Goal: Information Seeking & Learning: Compare options

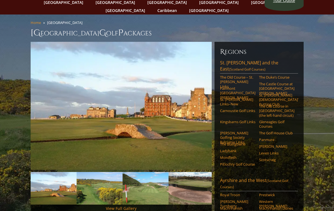
scroll to position [31, 0]
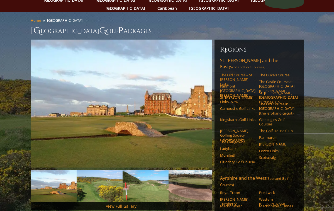
click at [229, 73] on link "The Old Course – St. Andrews Links" at bounding box center [237, 80] width 35 height 14
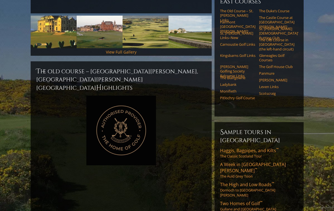
scroll to position [199, 0]
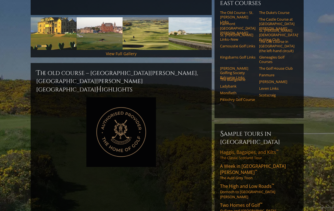
click at [232, 149] on span "Haggis, Bagpipes, and Kilts ™" at bounding box center [249, 152] width 58 height 6
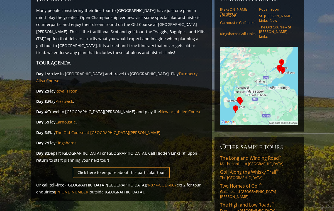
scroll to position [75, 0]
click at [232, 168] on link "Golf Along the Whisky Trail ™ The Scottish Highlands" at bounding box center [259, 173] width 78 height 11
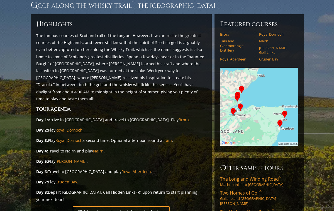
scroll to position [51, 0]
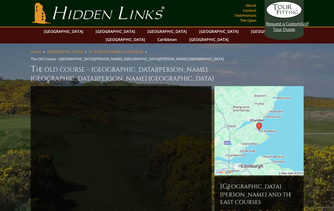
scroll to position [211, 0]
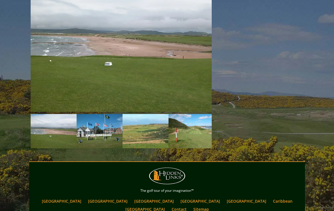
scroll to position [855, 0]
click at [84, 197] on link "[GEOGRAPHIC_DATA]" at bounding box center [61, 201] width 45 height 8
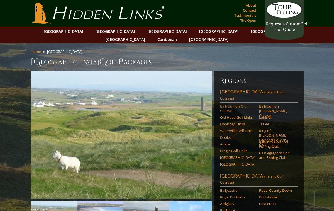
click at [227, 104] on link "Ballybunion Old Course" at bounding box center [237, 108] width 35 height 9
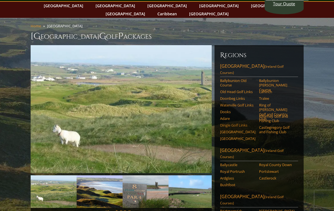
scroll to position [26, 0]
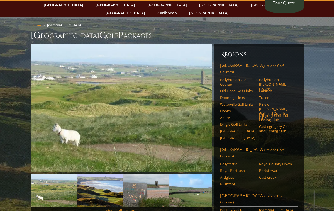
click at [237, 168] on link "Royal Portrush" at bounding box center [237, 170] width 35 height 4
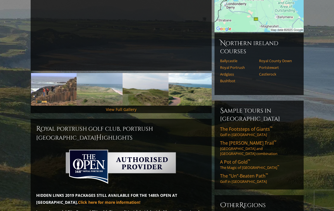
scroll to position [131, 0]
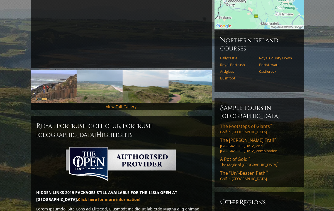
click at [247, 123] on span "The Footsteps of Giants ™" at bounding box center [246, 126] width 52 height 6
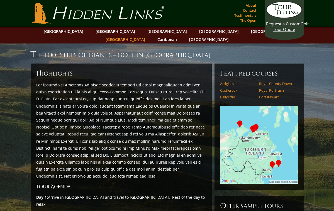
click at [148, 35] on link "[GEOGRAPHIC_DATA]" at bounding box center [125, 39] width 45 height 8
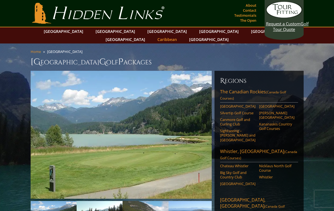
click at [180, 35] on link "Caribbean" at bounding box center [166, 39] width 25 height 8
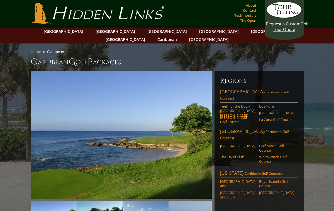
click at [233, 190] on link "Dorado Beach Resort and Club" at bounding box center [237, 194] width 35 height 9
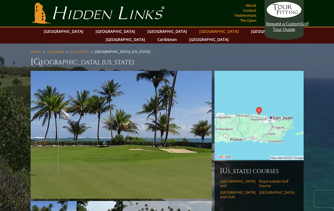
click at [196, 33] on link "[GEOGRAPHIC_DATA]" at bounding box center [218, 31] width 45 height 8
